Goal: Check status: Check status

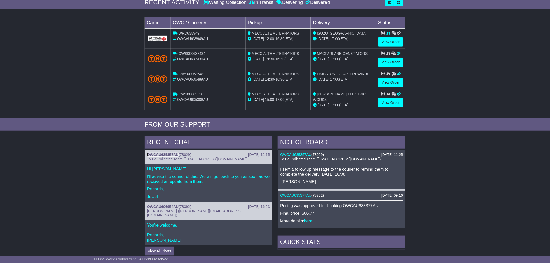
click at [164, 154] on link "OWCAU635357AU" at bounding box center [162, 155] width 31 height 4
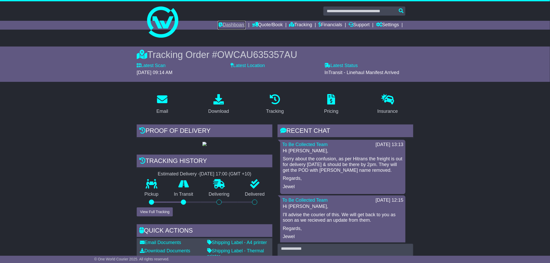
click at [223, 27] on link "Dashboard" at bounding box center [232, 25] width 28 height 9
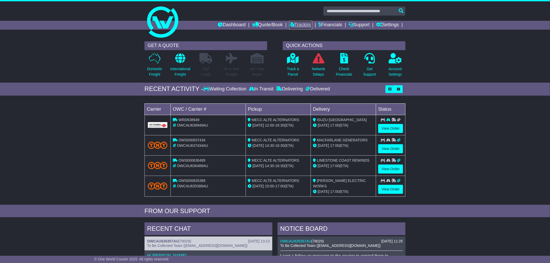
click at [305, 25] on link "Tracking" at bounding box center [300, 25] width 23 height 9
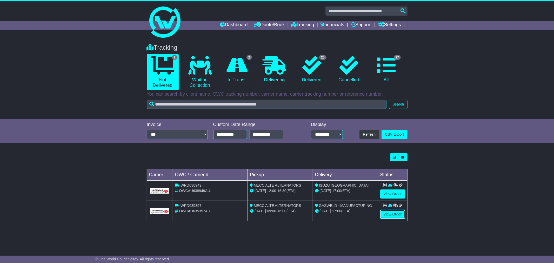
click at [396, 215] on link "View Order" at bounding box center [392, 214] width 25 height 9
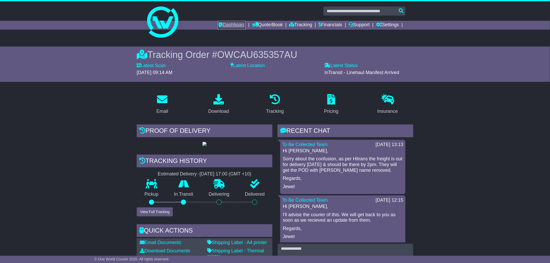
click at [221, 24] on link "Dashboard" at bounding box center [232, 25] width 28 height 9
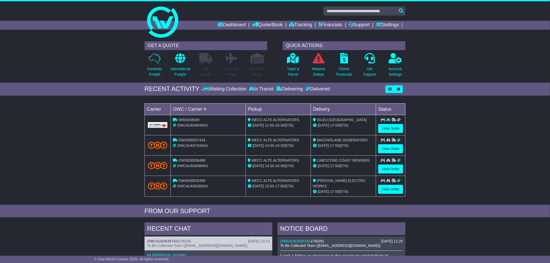
click at [493, 127] on div "Loading... No bookings found Carrier OWC / Carrier # Pickup Delivery Status WRD…" at bounding box center [275, 151] width 550 height 107
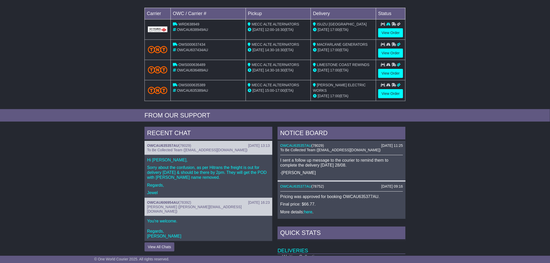
scroll to position [190, 0]
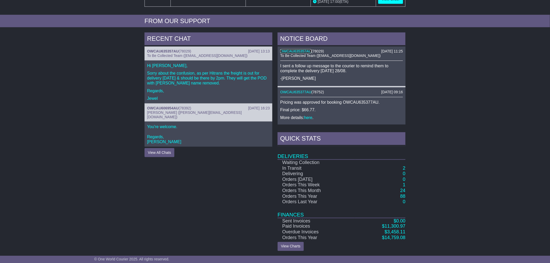
click at [298, 49] on link "OWCAU635357AU" at bounding box center [295, 51] width 31 height 4
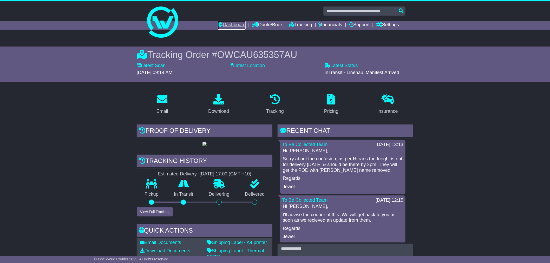
click at [235, 29] on link "Dashboard" at bounding box center [232, 25] width 28 height 9
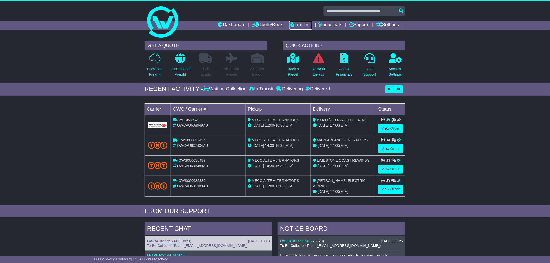
click at [300, 27] on link "Tracking" at bounding box center [300, 25] width 23 height 9
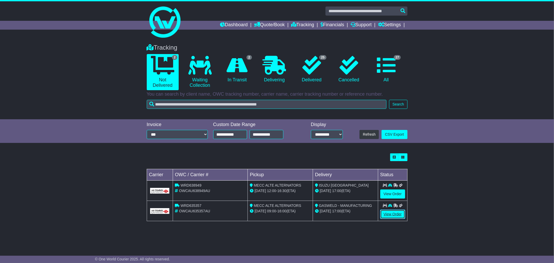
click at [398, 214] on link "View Order" at bounding box center [392, 214] width 25 height 9
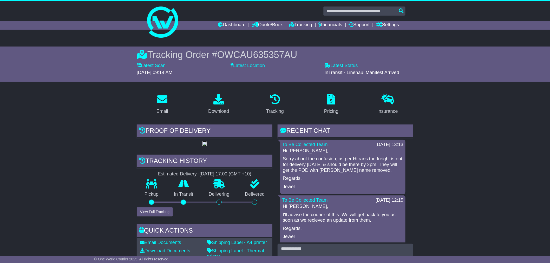
click at [202, 146] on img at bounding box center [204, 144] width 4 height 4
click at [218, 27] on link "Dashboard" at bounding box center [232, 25] width 28 height 9
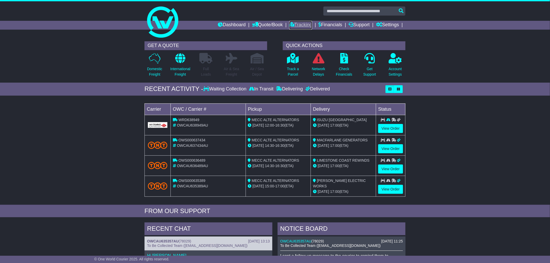
click at [294, 24] on link "Tracking" at bounding box center [300, 25] width 23 height 9
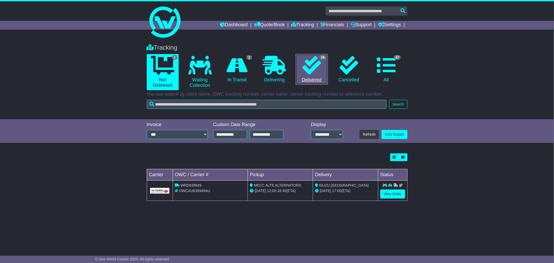
click at [310, 75] on link "26 Delivered" at bounding box center [312, 69] width 32 height 31
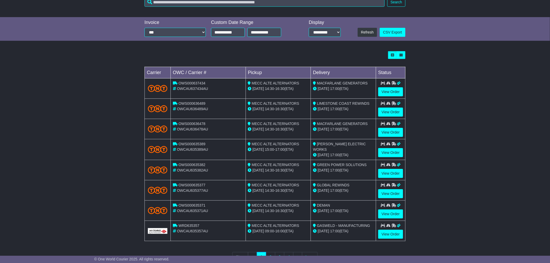
scroll to position [115, 0]
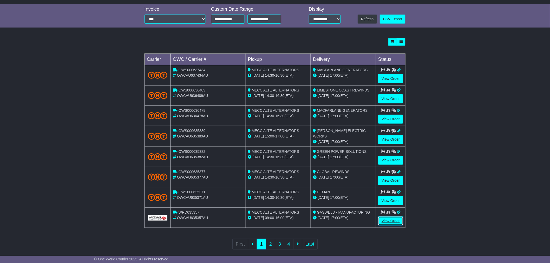
click at [388, 217] on link "View Order" at bounding box center [390, 220] width 25 height 9
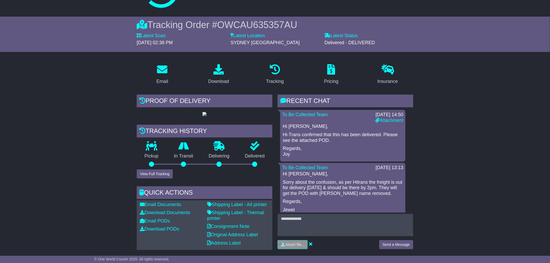
scroll to position [58, 0]
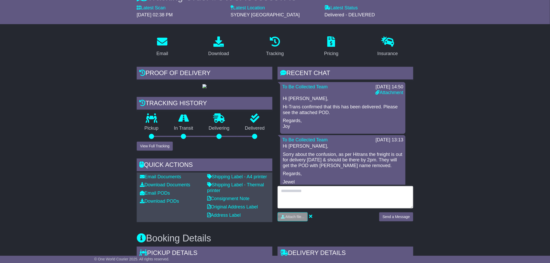
click at [356, 193] on textarea at bounding box center [346, 197] width 136 height 22
type textarea "**********"
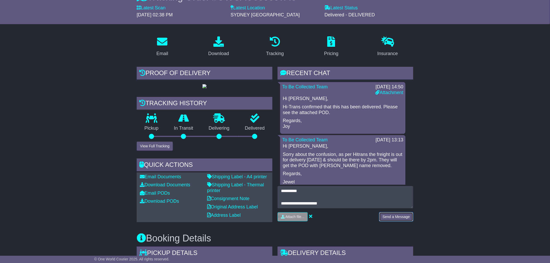
click at [390, 219] on button "Send a Message" at bounding box center [396, 216] width 34 height 9
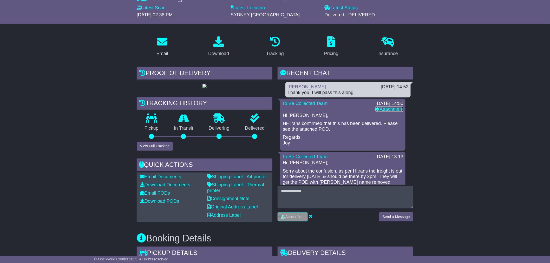
click at [396, 109] on link "Attachment" at bounding box center [389, 109] width 28 height 5
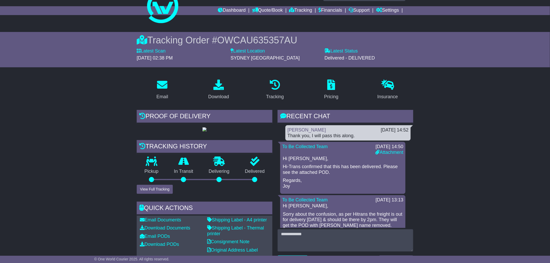
scroll to position [29, 0]
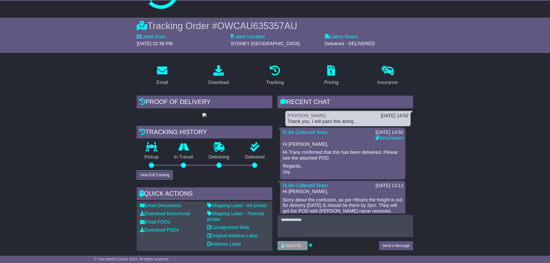
click at [162, 180] on button "View Full Tracking" at bounding box center [155, 174] width 36 height 9
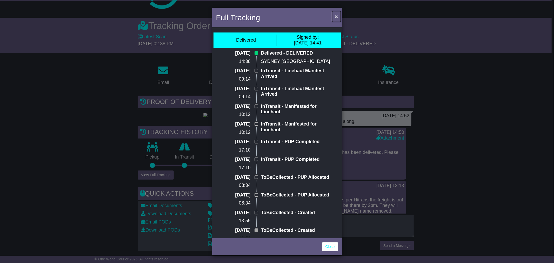
click at [337, 17] on span "×" at bounding box center [336, 17] width 3 height 6
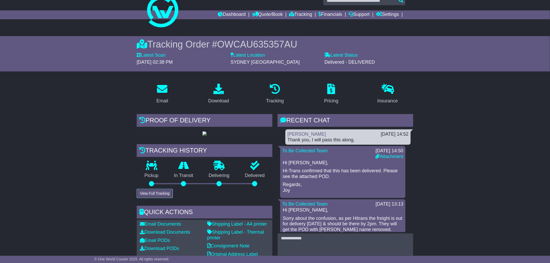
scroll to position [0, 0]
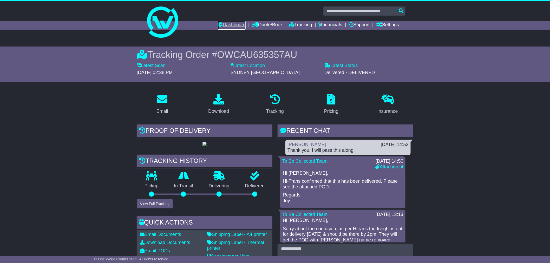
click at [232, 27] on link "Dashboard" at bounding box center [232, 25] width 28 height 9
